Goal: Information Seeking & Learning: Learn about a topic

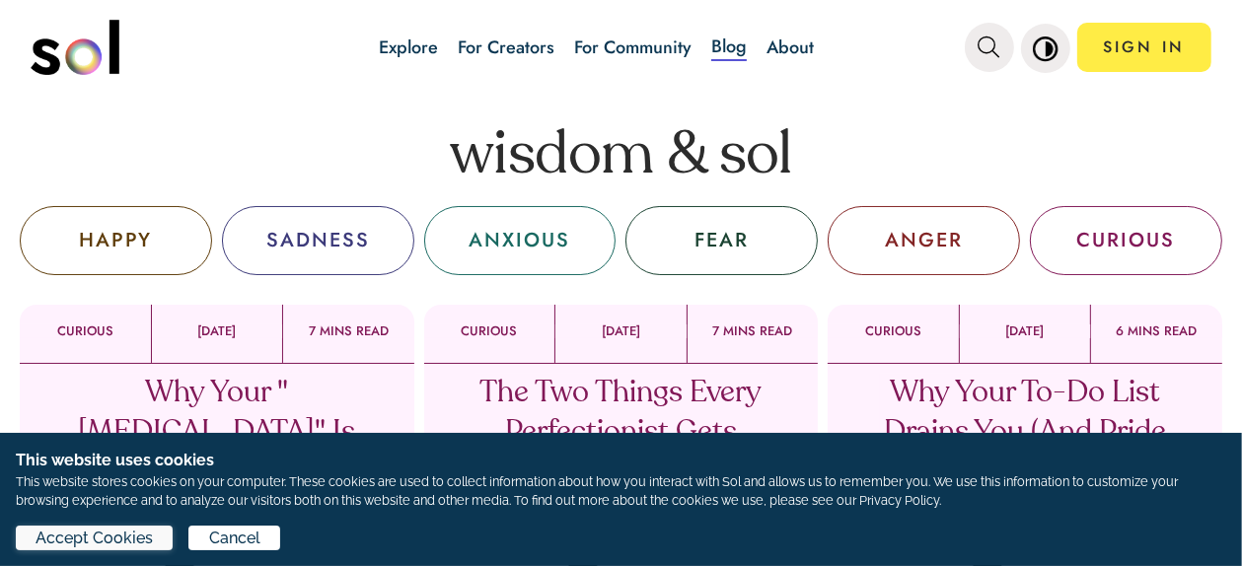
click at [134, 545] on span "Accept Cookies" at bounding box center [94, 539] width 117 height 24
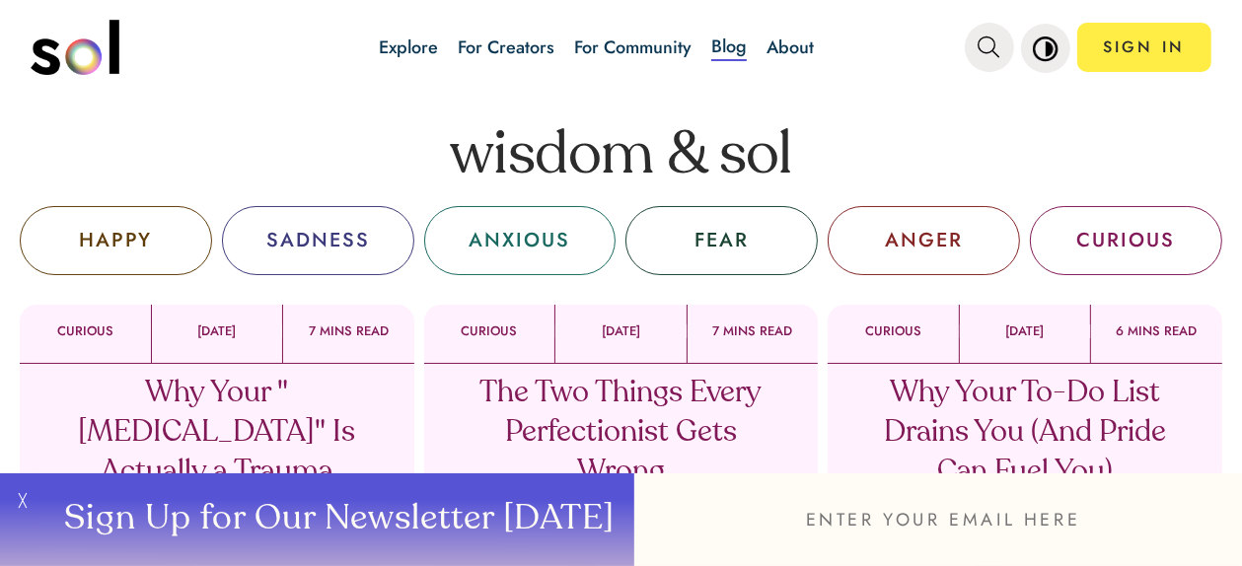
scroll to position [99, 0]
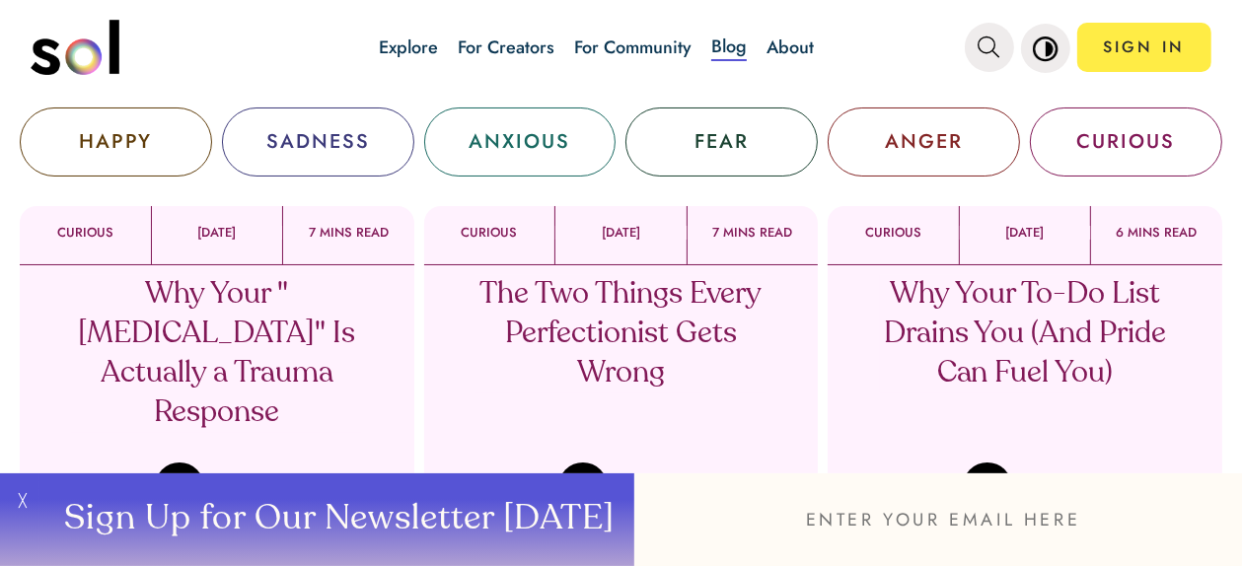
click at [23, 498] on button "╳" at bounding box center [19, 519] width 39 height 93
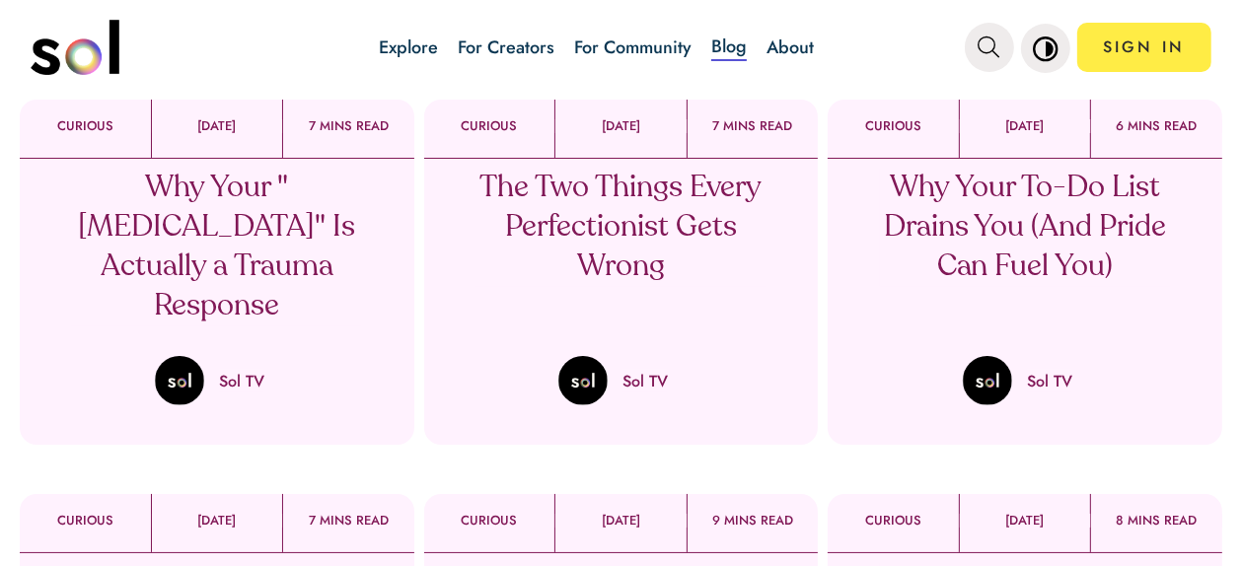
scroll to position [197, 0]
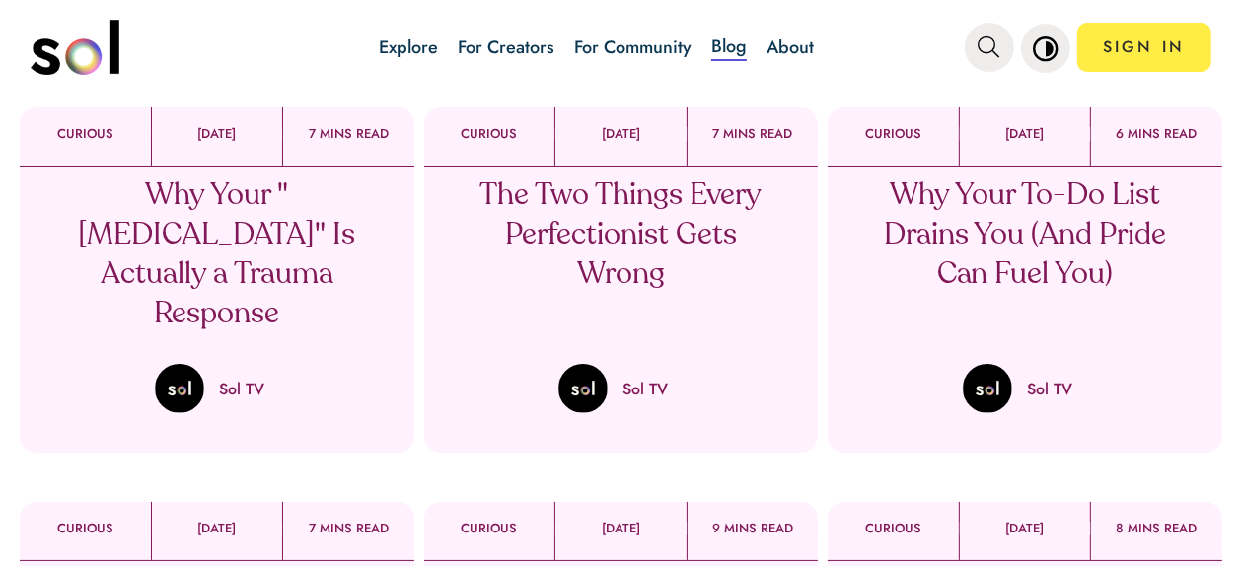
click at [185, 199] on p "Why Your "[MEDICAL_DATA]" Is Actually a Trauma Response" at bounding box center [216, 256] width 291 height 158
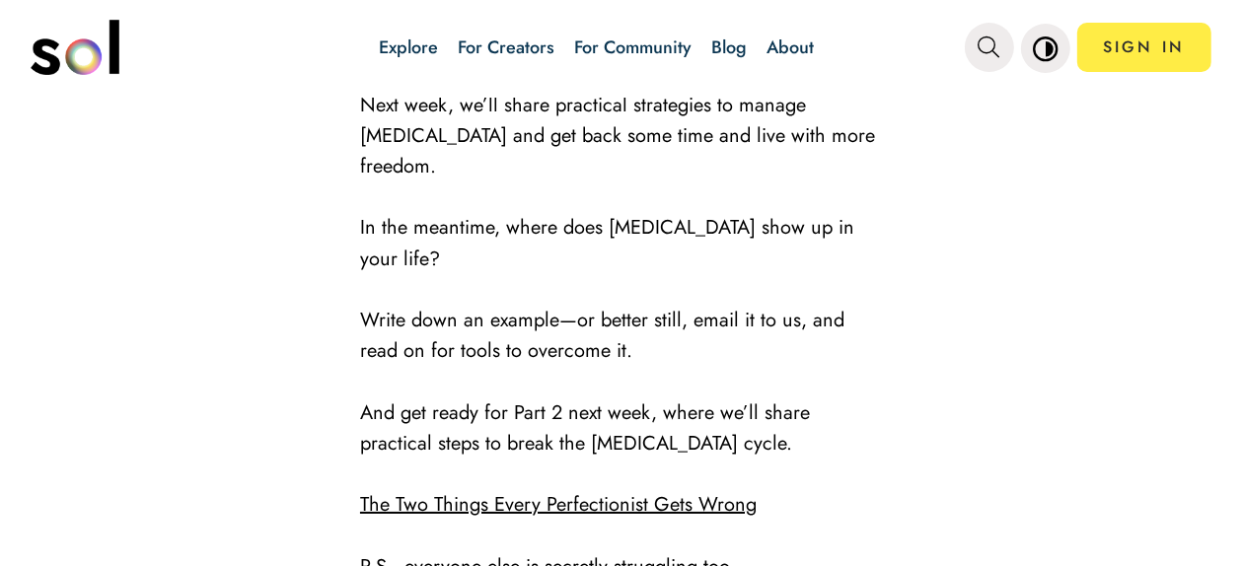
scroll to position [3847, 0]
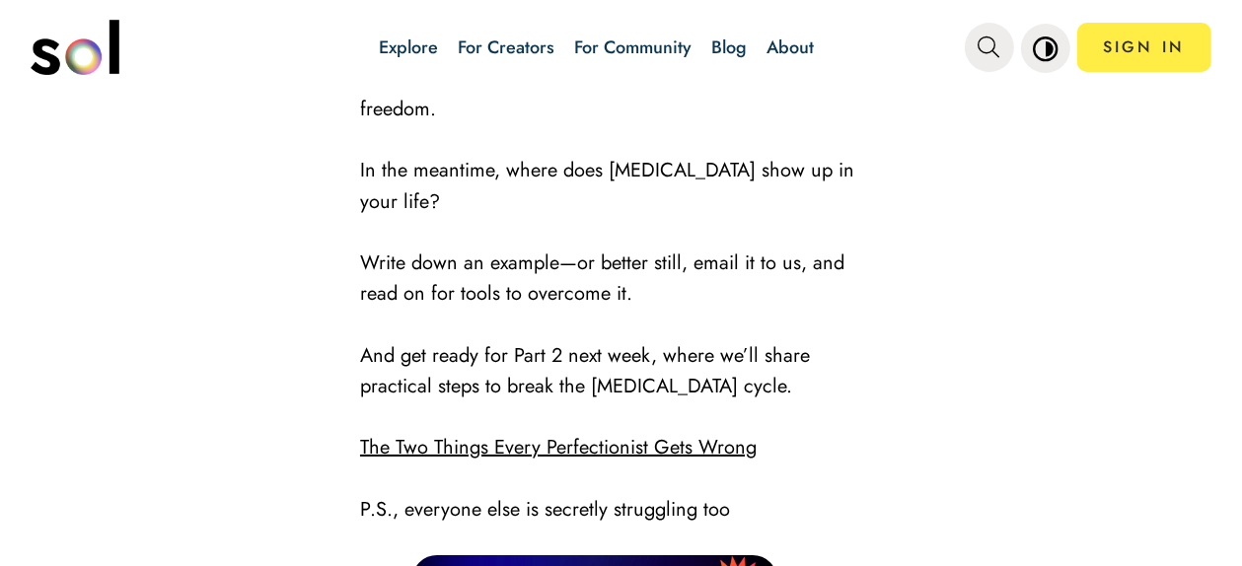
click at [454, 433] on link "The Two Things Every Perfectionist Gets Wrong" at bounding box center [558, 447] width 397 height 29
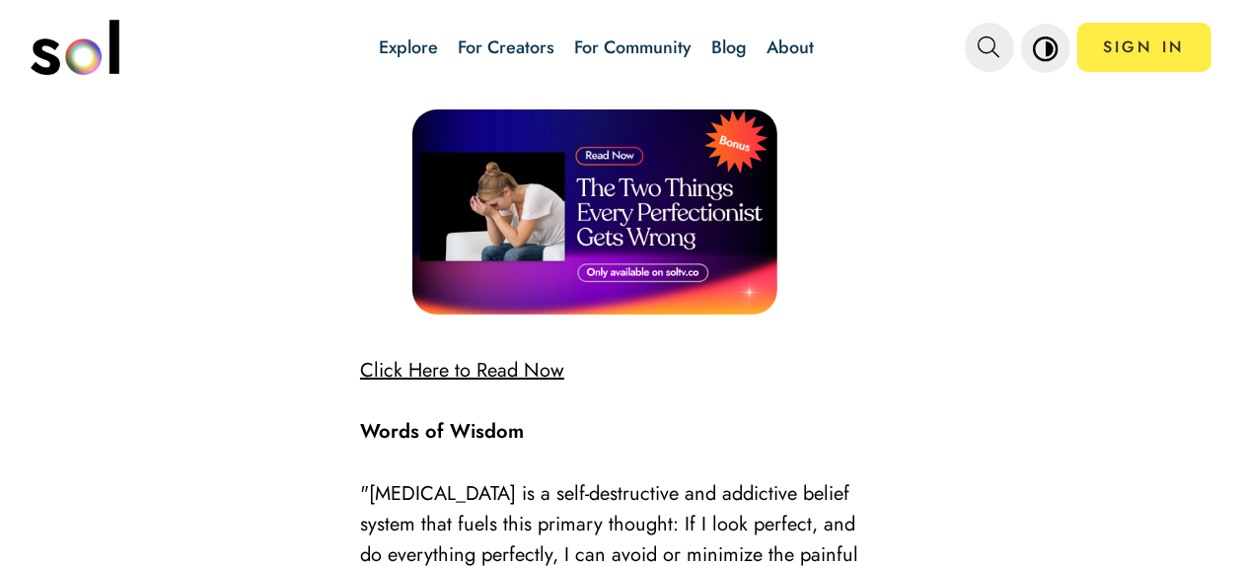
scroll to position [4340, 0]
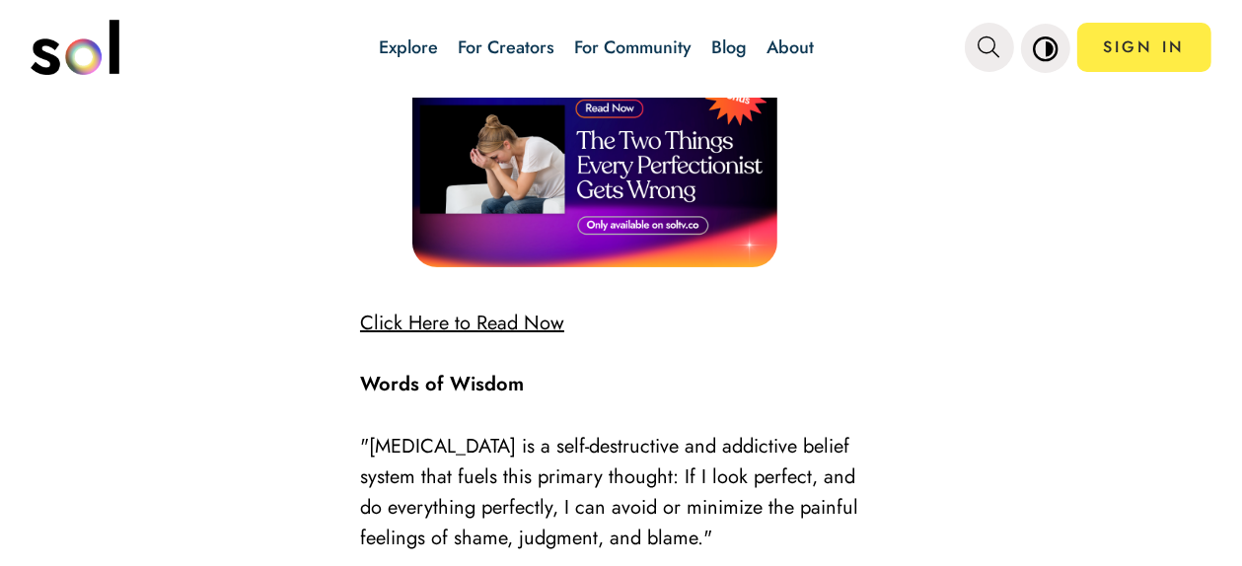
click at [492, 309] on link "Click Here to Read Now" at bounding box center [462, 323] width 204 height 29
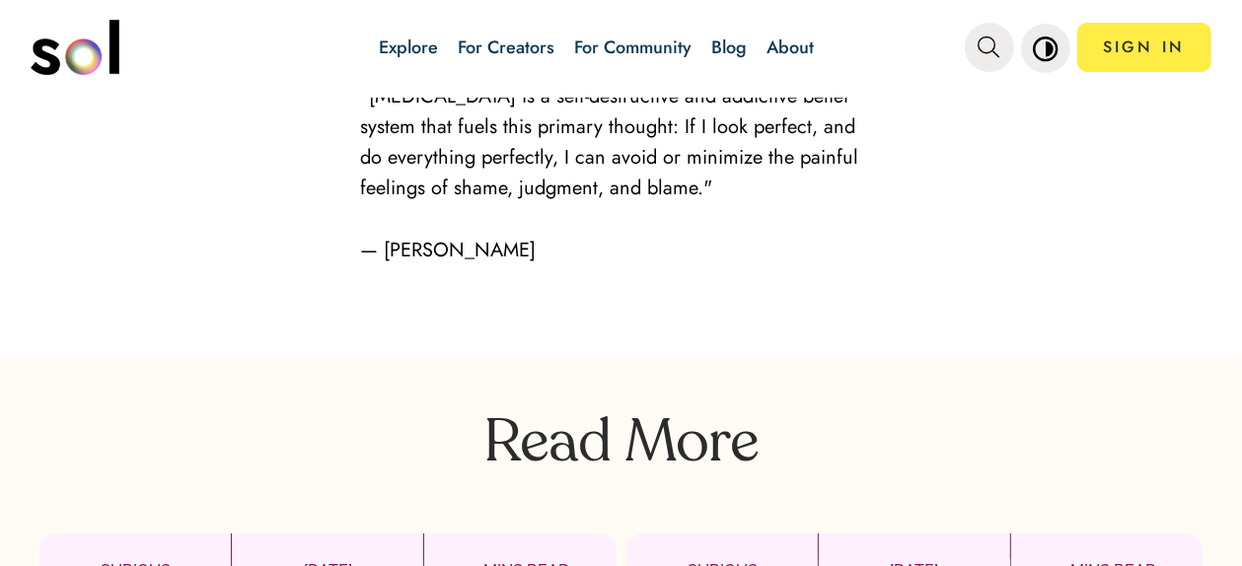
scroll to position [4735, 0]
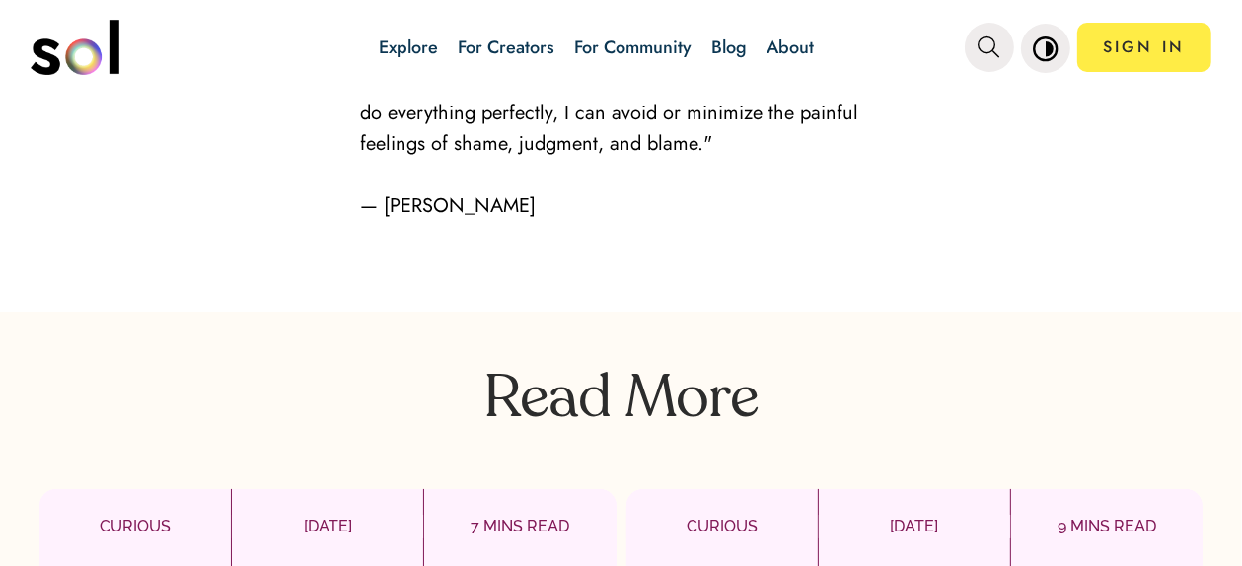
click at [509, 515] on p "7 MINS READ" at bounding box center [519, 527] width 191 height 24
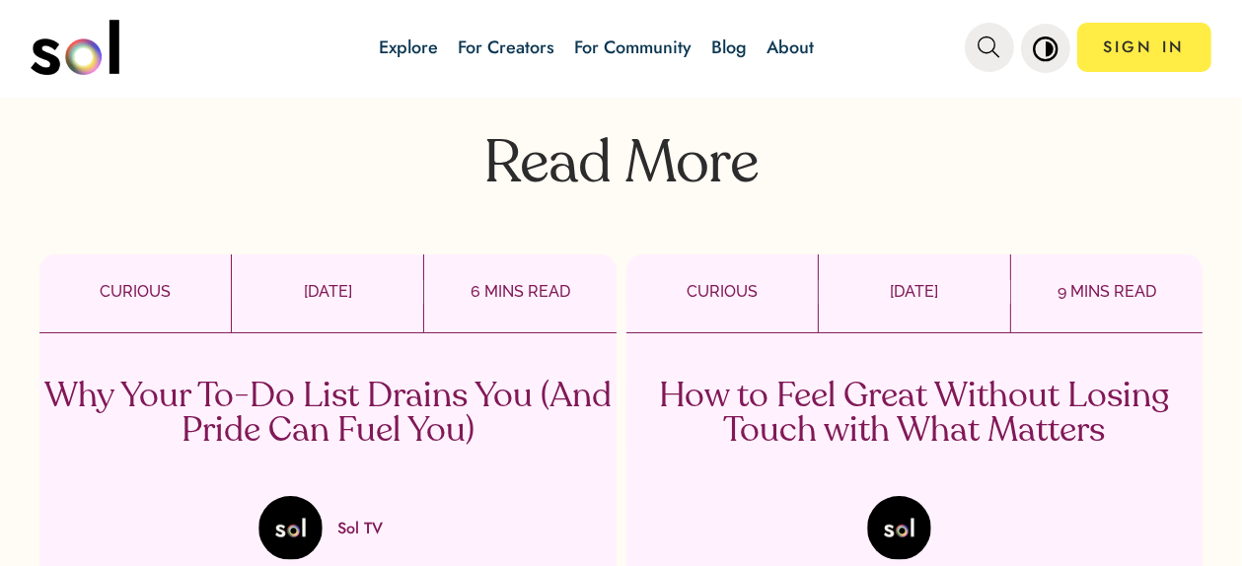
scroll to position [5129, 0]
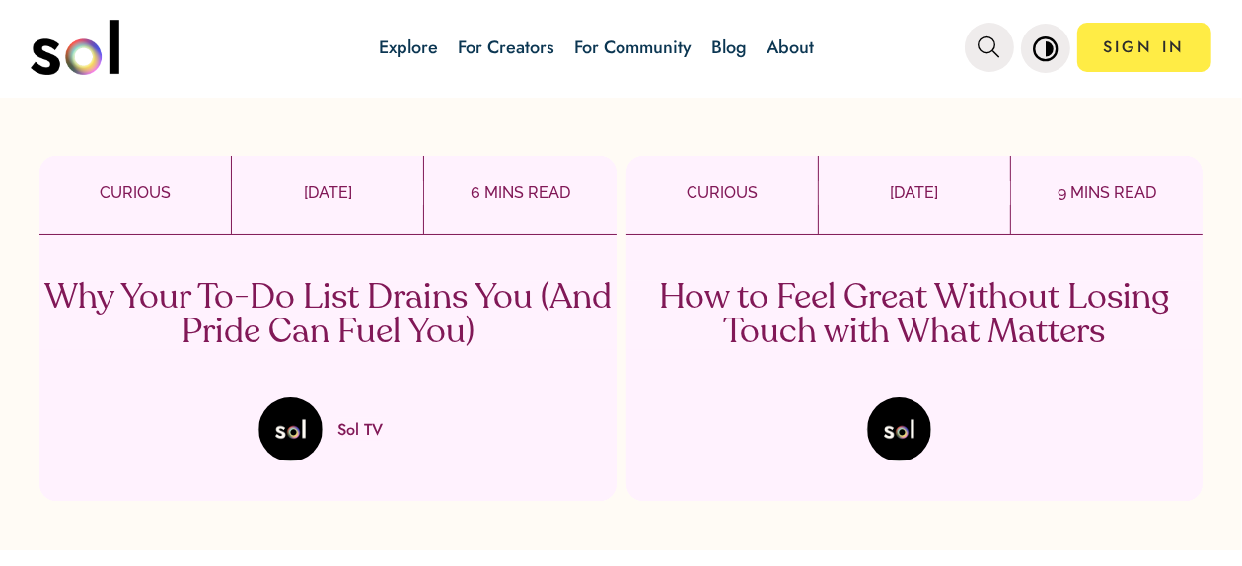
click at [223, 334] on p "Why Your To-Do List Drains You (And Pride Can Fuel You)" at bounding box center [327, 315] width 577 height 69
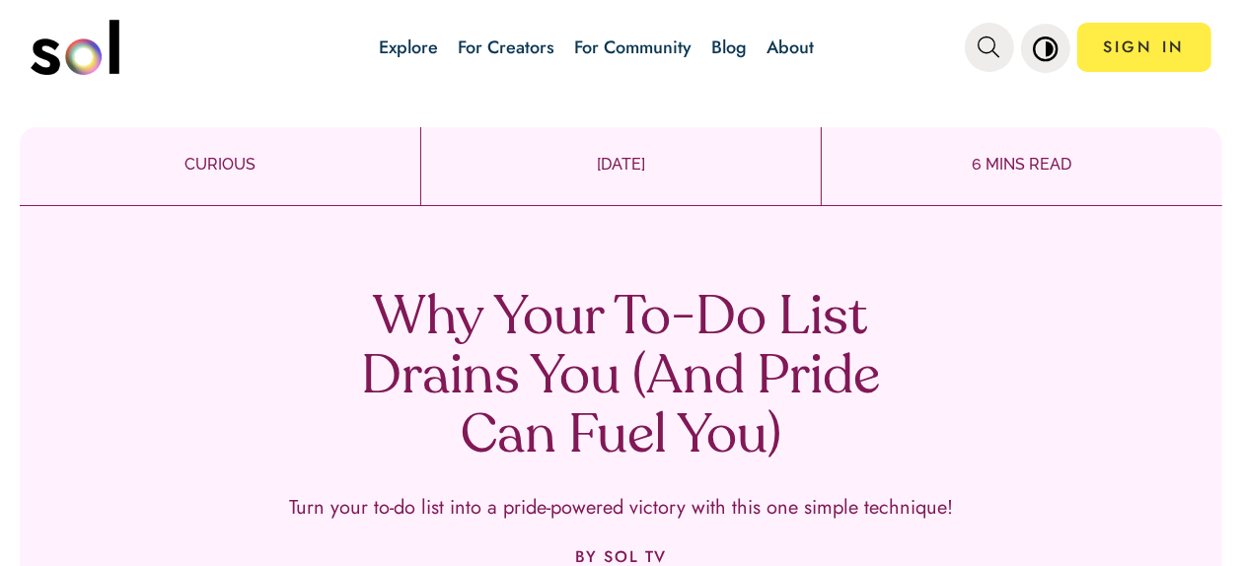
click at [409, 45] on link "Explore" at bounding box center [408, 48] width 59 height 26
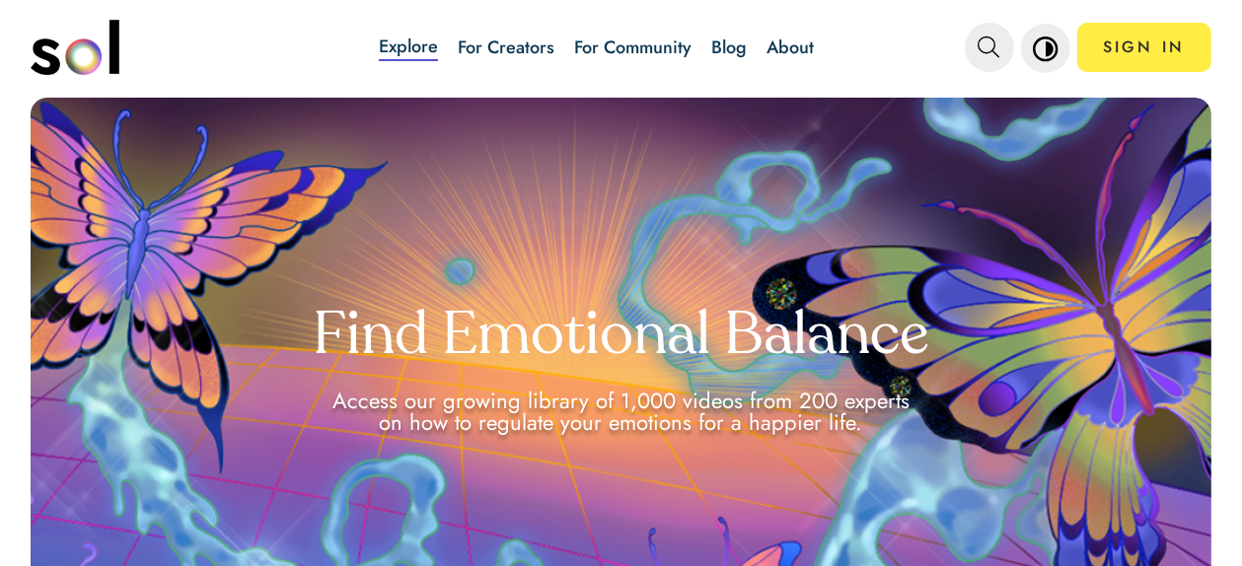
click at [503, 45] on link "For Creators" at bounding box center [506, 48] width 97 height 26
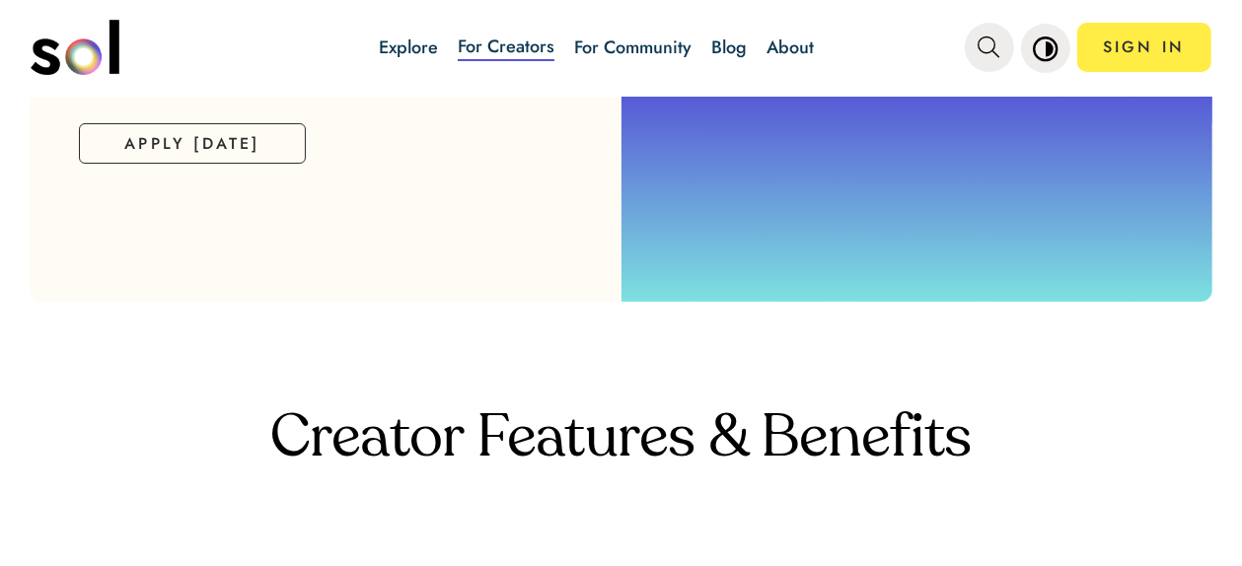
scroll to position [227, 0]
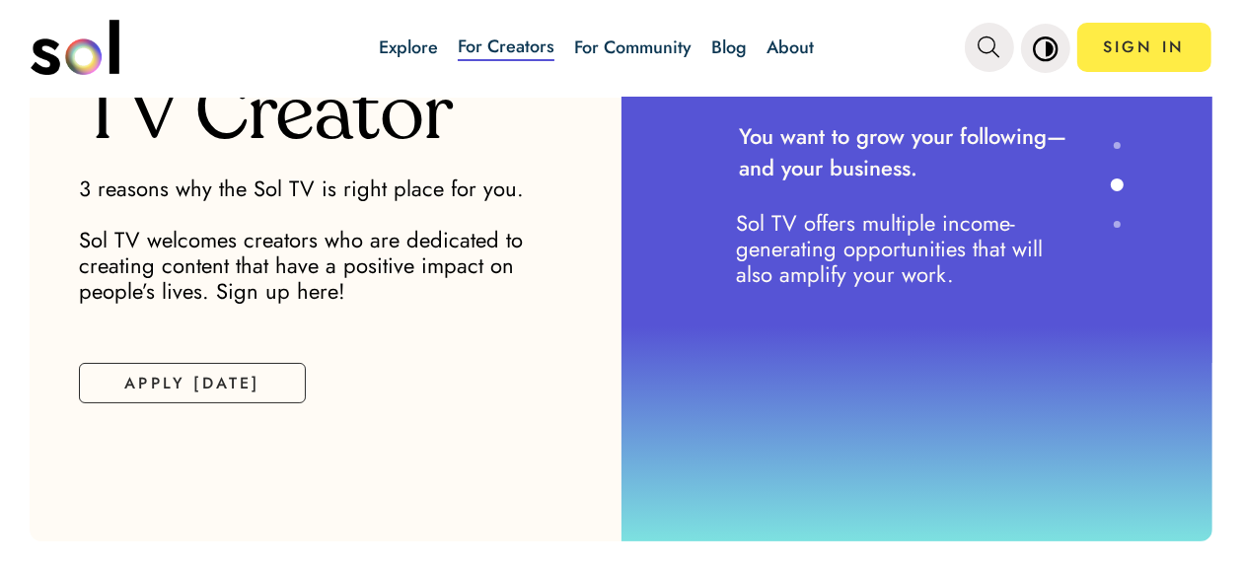
click at [604, 47] on link "For Community" at bounding box center [632, 48] width 117 height 26
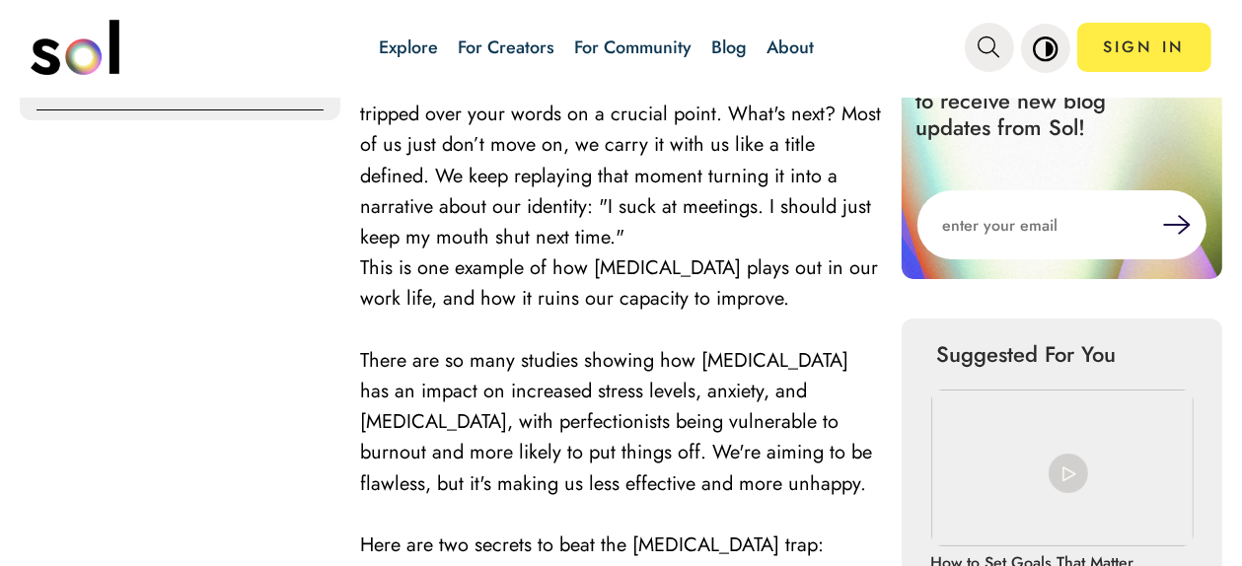
scroll to position [197, 0]
